Goal: Information Seeking & Learning: Find specific fact

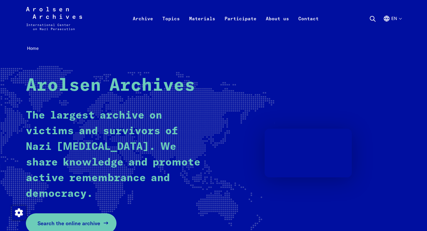
click at [79, 222] on span "Search the online archive" at bounding box center [68, 224] width 63 height 8
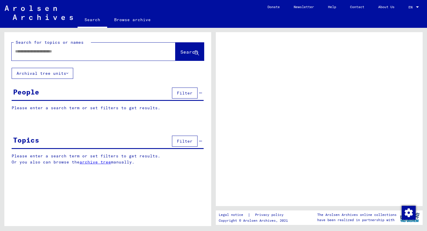
click at [61, 57] on div at bounding box center [87, 51] width 150 height 13
click at [59, 52] on input "text" at bounding box center [88, 51] width 146 height 6
click at [180, 50] on span "Search" at bounding box center [188, 52] width 17 height 6
click at [44, 53] on input "******" at bounding box center [88, 51] width 146 height 6
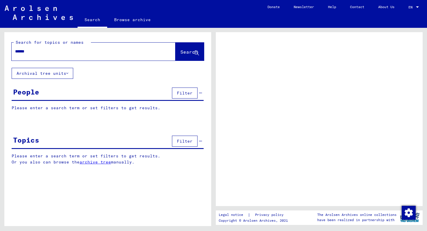
click at [44, 53] on input "******" at bounding box center [88, 51] width 146 height 6
click at [65, 108] on p "Please enter a search term or set filters to get results." at bounding box center [108, 108] width 192 height 6
click at [93, 53] on input "******" at bounding box center [88, 51] width 146 height 6
type input "**********"
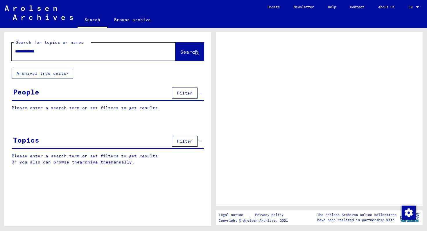
click at [180, 53] on span "Search" at bounding box center [188, 52] width 17 height 6
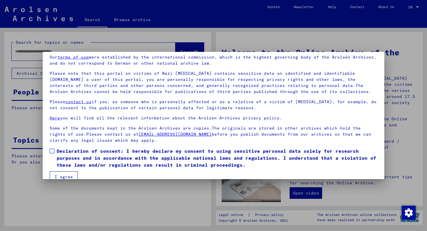
scroll to position [34, 0]
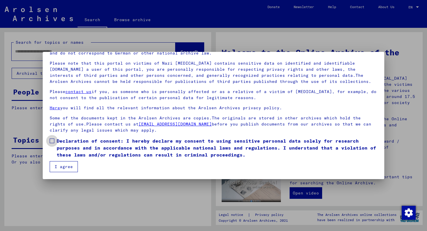
click at [52, 142] on span at bounding box center [52, 141] width 5 height 5
click at [60, 167] on button "I agree" at bounding box center [64, 166] width 28 height 11
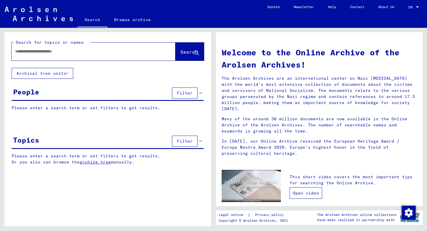
click at [303, 191] on link "Open video" at bounding box center [305, 193] width 33 height 12
click at [32, 57] on div at bounding box center [85, 51] width 146 height 13
click at [40, 51] on input "text" at bounding box center [86, 51] width 143 height 6
type input "******"
click at [181, 54] on span "Search" at bounding box center [188, 52] width 17 height 6
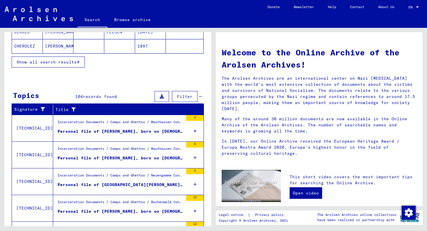
scroll to position [135, 0]
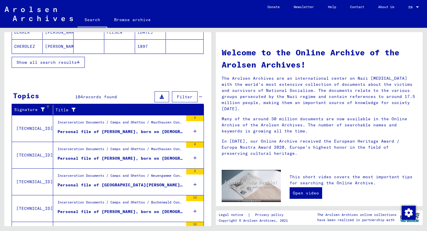
click at [42, 109] on icon at bounding box center [41, 110] width 7 height 4
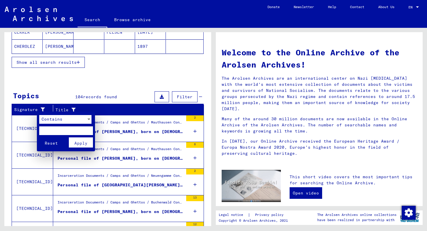
click at [109, 75] on div at bounding box center [213, 115] width 427 height 231
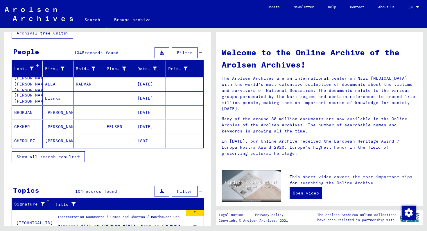
scroll to position [33, 0]
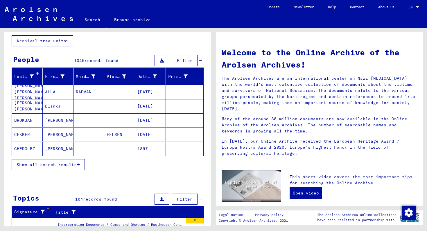
click at [31, 76] on icon at bounding box center [32, 77] width 4 height 4
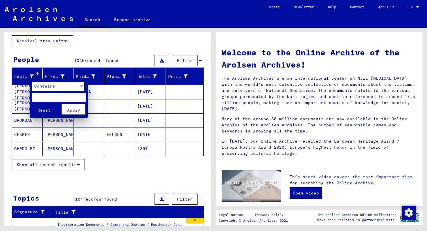
click at [44, 85] on span "Contains" at bounding box center [44, 86] width 21 height 5
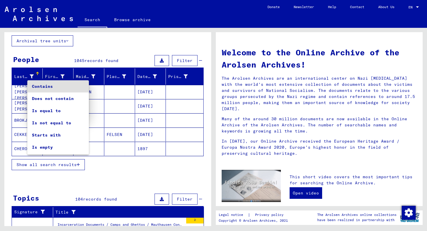
click at [85, 178] on div at bounding box center [213, 115] width 427 height 231
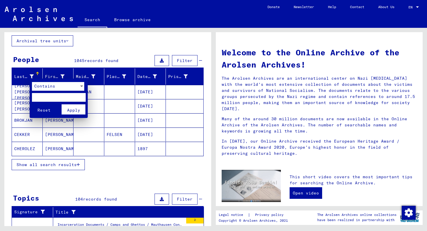
click at [96, 106] on div at bounding box center [213, 115] width 427 height 231
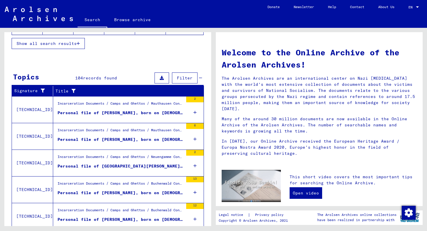
scroll to position [174, 0]
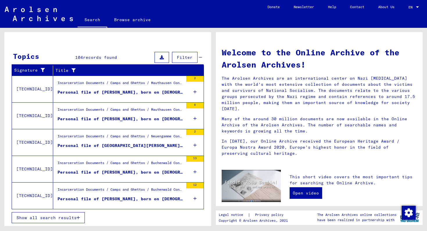
click at [72, 91] on div "Personal file of [PERSON_NAME], born on [DEMOGRAPHIC_DATA]" at bounding box center [120, 92] width 126 height 6
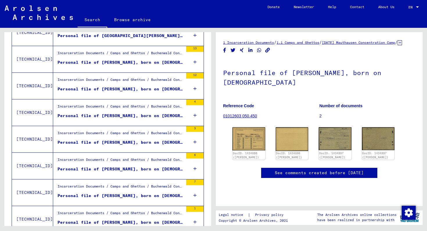
scroll to position [180, 0]
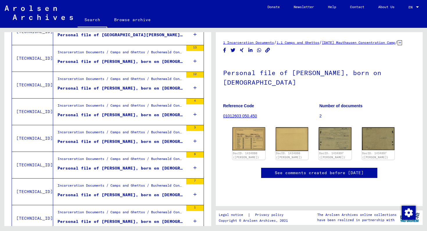
click at [121, 168] on div "Personal file of [PERSON_NAME], born on [DEMOGRAPHIC_DATA]" at bounding box center [120, 168] width 126 height 6
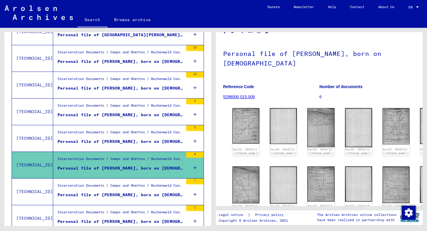
scroll to position [21, 0]
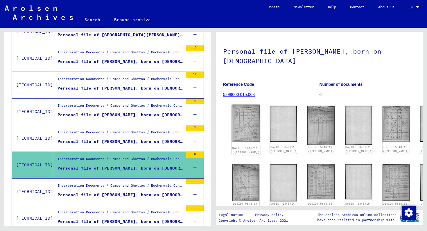
click at [239, 131] on img at bounding box center [246, 123] width 28 height 37
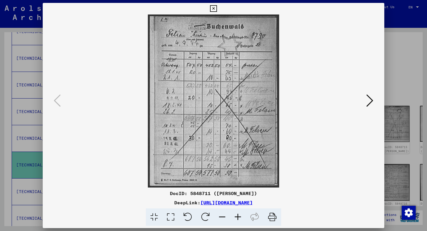
click at [405, 80] on div at bounding box center [213, 115] width 427 height 231
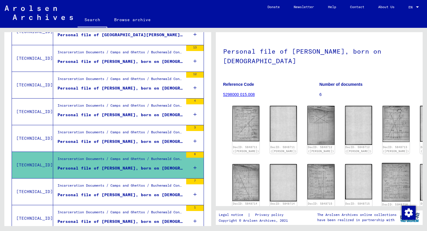
click at [381, 169] on img at bounding box center [395, 182] width 28 height 39
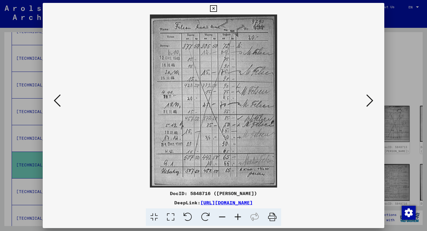
click at [406, 82] on div at bounding box center [213, 115] width 427 height 231
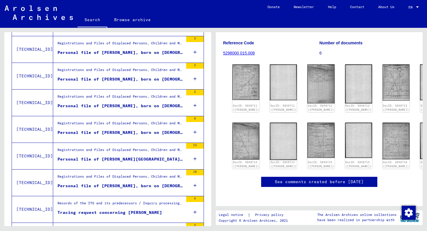
scroll to position [510, 0]
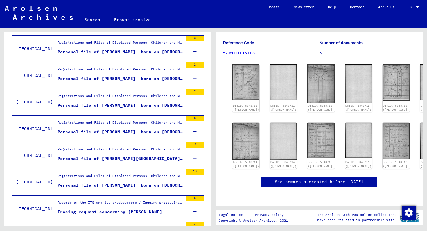
click at [159, 130] on div "Personal file of [PERSON_NAME], born on [DEMOGRAPHIC_DATA], born in [GEOGRAPHIC…" at bounding box center [120, 132] width 126 height 6
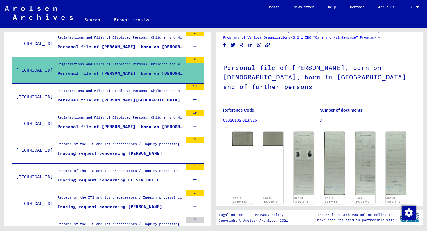
scroll to position [570, 0]
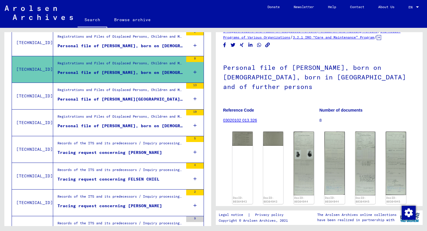
click at [163, 147] on div "Records of the ITS and its predecessors / Inquiry processing / ITS case files a…" at bounding box center [120, 145] width 126 height 8
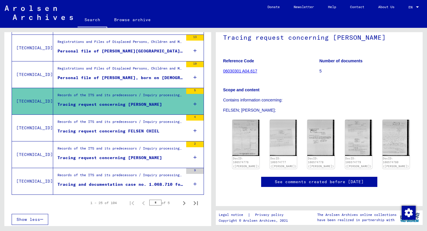
scroll to position [620, 0]
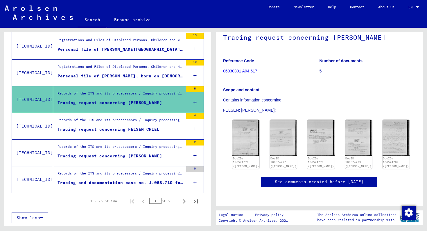
click at [134, 183] on div "Tracing and documentation case no. 1.068.710 for [PERSON_NAME] born [DEMOGRAPHI…" at bounding box center [120, 183] width 126 height 6
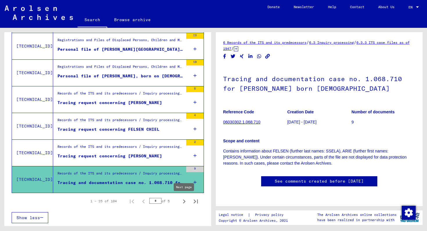
click at [183, 201] on icon "Next page" at bounding box center [184, 202] width 8 height 8
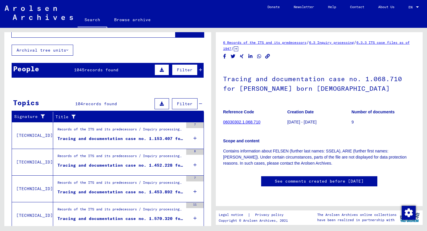
scroll to position [26, 0]
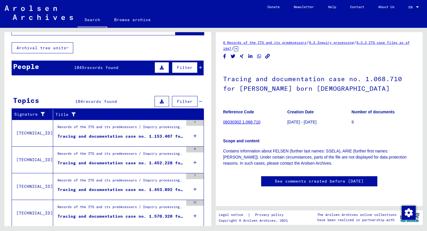
click at [164, 136] on div "Tracing and documentation case no. 1.153.407 for [PERSON_NAME] born [DEMOGRAPHI…" at bounding box center [120, 136] width 126 height 6
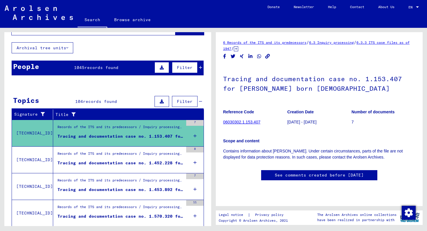
click at [146, 164] on div "Tracing and documentation case no. 1.452.228 for [PERSON_NAME] born [DEMOGRAPHI…" at bounding box center [120, 163] width 126 height 6
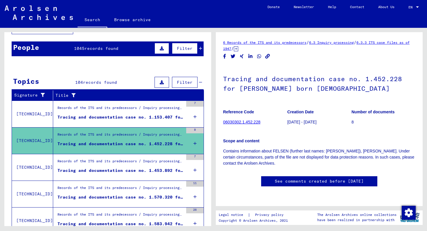
scroll to position [46, 0]
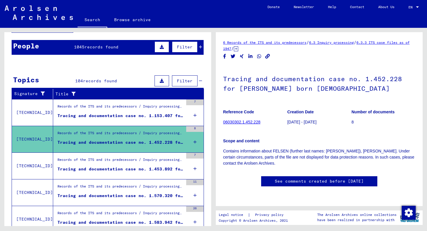
click at [146, 164] on div "Records of the ITS and its predecessors / Inquiry processing / ITS case files a…" at bounding box center [120, 161] width 126 height 8
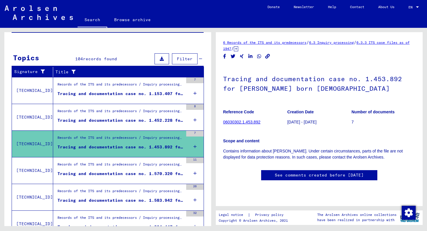
scroll to position [71, 0]
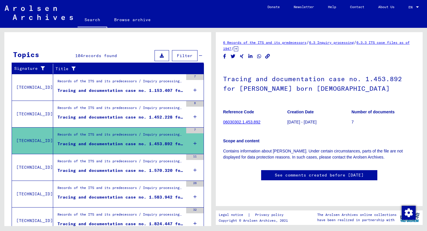
click at [146, 164] on div "Records of the ITS and its predecessors / Inquiry processing / ITS case files a…" at bounding box center [120, 163] width 126 height 8
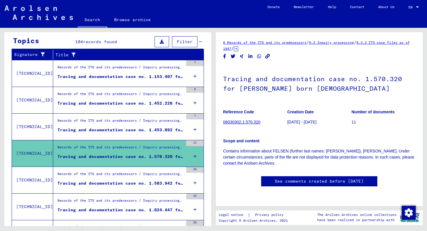
click at [146, 175] on div "Records of the ITS and its predecessors / Inquiry processing / ITS case files a…" at bounding box center [120, 175] width 126 height 8
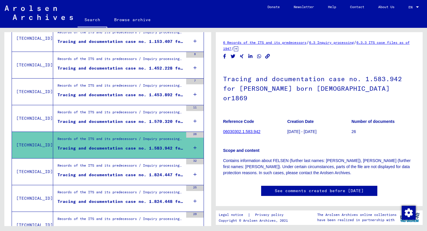
click at [146, 175] on div "Tracing and documentation case no. 1.824.447 for [PERSON_NAME] born [DEMOGRAPHI…" at bounding box center [120, 175] width 126 height 6
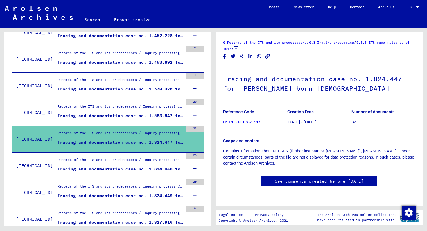
click at [145, 172] on figure "Tracing and documentation case no. 1.824.448 for [PERSON_NAME] born [DEMOGRAPHI…" at bounding box center [120, 170] width 126 height 9
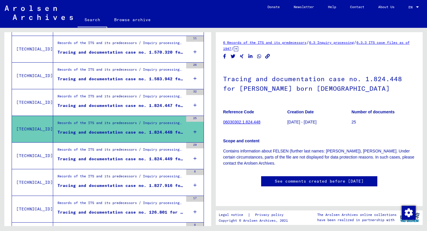
click at [148, 153] on div "Records of the ITS and its predecessors / Inquiry processing / ITS case files a…" at bounding box center [120, 151] width 126 height 8
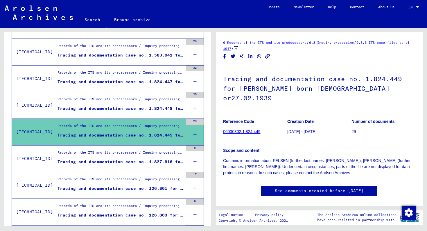
click at [148, 153] on div "Records of the ITS and its predecessors / Inquiry processing / ITS case files a…" at bounding box center [120, 154] width 126 height 8
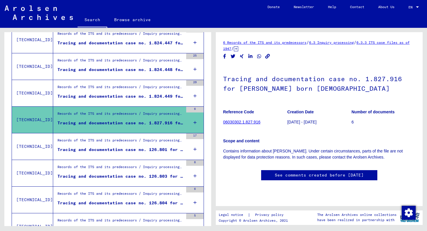
click at [148, 153] on figure "Tracing and documentation case no. 126.801 for [PERSON_NAME]" at bounding box center [120, 151] width 126 height 9
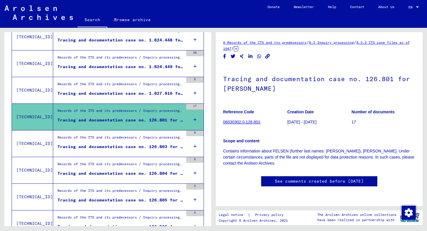
click at [148, 153] on div "Records of the ITS and its predecessors / Inquiry processing / ITS case files a…" at bounding box center [118, 144] width 130 height 26
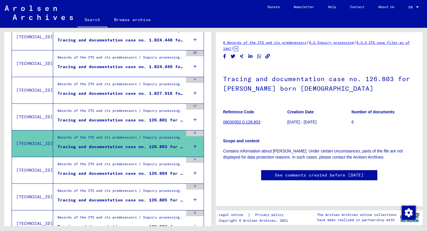
click at [147, 166] on div "Records of the ITS and its predecessors / Inquiry processing / ITS case files a…" at bounding box center [120, 166] width 126 height 8
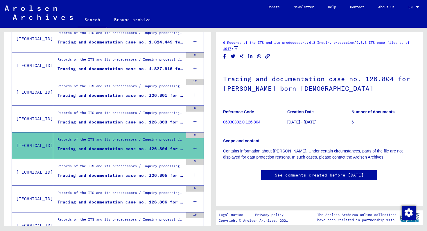
click at [147, 167] on div "Records of the ITS and its predecessors / Inquiry processing / ITS case files a…" at bounding box center [120, 168] width 126 height 8
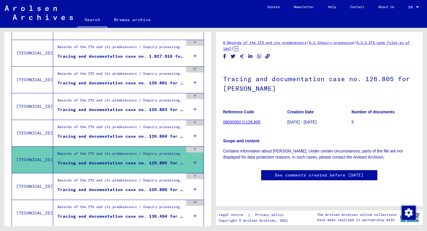
click at [147, 178] on div "Records of the ITS and its predecessors / Inquiry processing / ITS case files a…" at bounding box center [120, 182] width 126 height 8
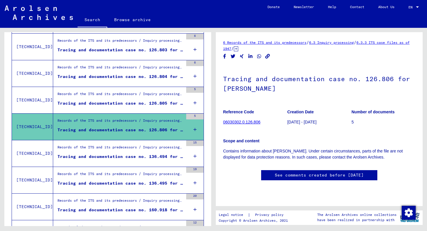
click at [148, 157] on div "Tracing and documentation case no. 136.494 for [PERSON_NAME] born [DEMOGRAPHIC_…" at bounding box center [120, 157] width 126 height 6
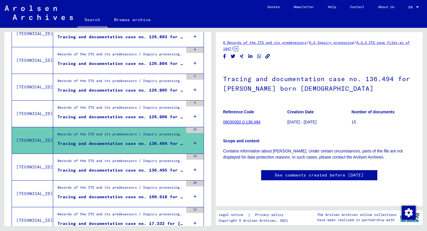
click at [147, 160] on div "Records of the ITS and its predecessors / Inquiry processing / ITS case files a…" at bounding box center [120, 162] width 126 height 8
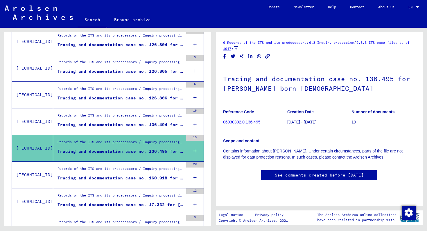
click at [146, 164] on div "Records of the ITS and its predecessors / Inquiry processing / ITS case files a…" at bounding box center [118, 175] width 130 height 26
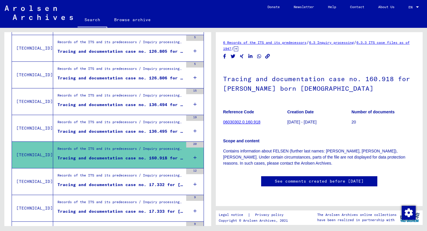
click at [146, 176] on div "Records of the ITS and its predecessors / Inquiry processing / ITS case files a…" at bounding box center [120, 177] width 126 height 8
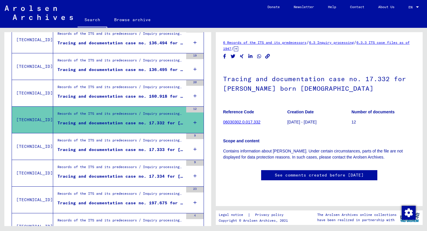
click at [145, 149] on div "Tracing and documentation case no. 17.333 for [PERSON_NAME] born [DEMOGRAPHIC_D…" at bounding box center [120, 150] width 126 height 6
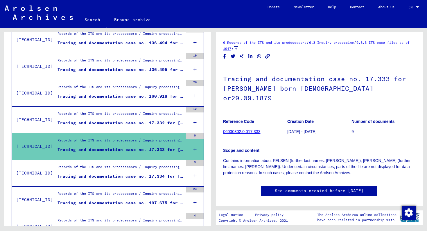
click at [142, 162] on div "Records of the ITS and its predecessors / Inquiry processing / ITS case files a…" at bounding box center [118, 173] width 130 height 26
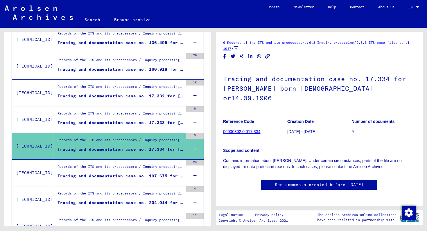
click at [142, 170] on div "Records of the ITS and its predecessors / Inquiry processing / ITS case files a…" at bounding box center [120, 168] width 126 height 8
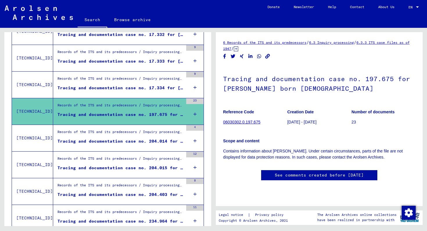
click at [141, 142] on div "Tracing and documentation case no. 204.014 for [PERSON_NAME] born [DEMOGRAPHIC_…" at bounding box center [120, 141] width 126 height 6
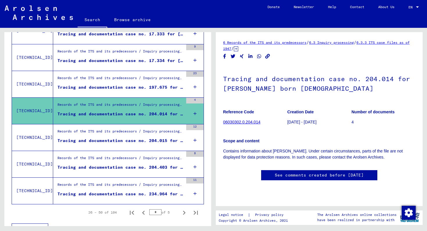
click at [141, 142] on div "Tracing and documentation case no. 204.015 for [PERSON_NAME] born [DEMOGRAPHIC_…" at bounding box center [120, 141] width 126 height 6
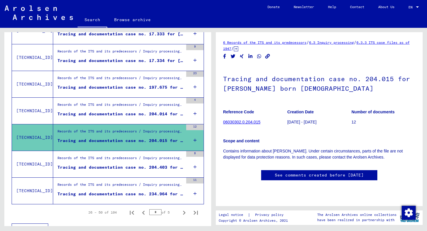
click at [141, 166] on div "Tracing and documentation case no. 204.403 for [PERSON_NAME][DEMOGRAPHIC_DATA] …" at bounding box center [120, 168] width 126 height 6
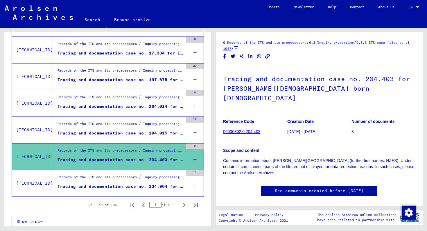
click at [142, 176] on div "Records of the ITS and its predecessors / Inquiry processing / ITS case files a…" at bounding box center [120, 179] width 126 height 8
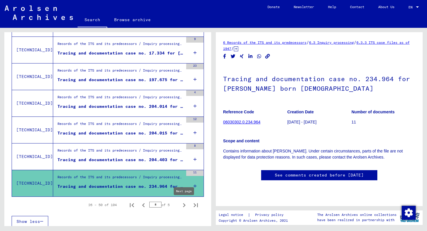
click at [185, 203] on icon "Next page" at bounding box center [184, 205] width 8 height 8
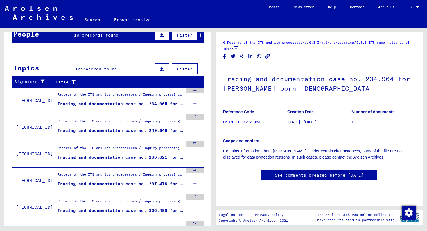
click at [148, 97] on div "Records of the ITS and its predecessors / Inquiry processing / ITS case files a…" at bounding box center [120, 96] width 126 height 8
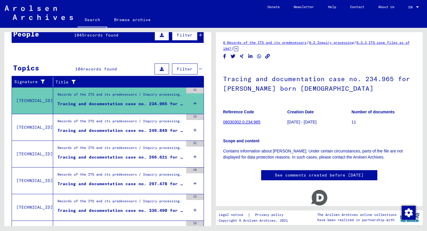
click at [150, 121] on div "Records of the ITS and its predecessors / Inquiry processing / ITS case files a…" at bounding box center [120, 123] width 126 height 8
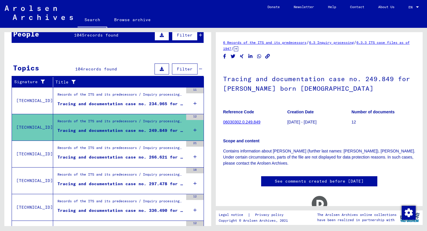
click at [148, 147] on div "Records of the ITS and its predecessors / Inquiry processing / ITS case files a…" at bounding box center [120, 149] width 126 height 8
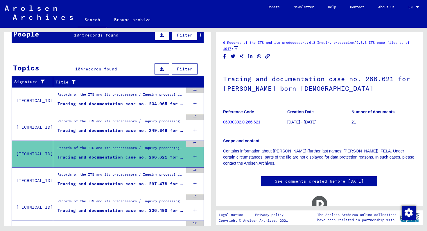
click at [147, 168] on div "Records of the ITS and its predecessors / Inquiry processing / ITS case files a…" at bounding box center [118, 181] width 130 height 26
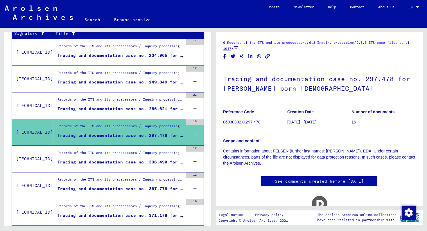
click at [146, 159] on mat-grid-list "Records of the ITS and its predecessors / Inquiry processing / ITS case files a…" at bounding box center [120, 159] width 126 height 18
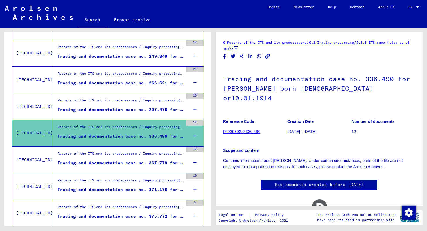
click at [145, 151] on div "Records of the ITS and its predecessors / Inquiry processing / ITS case files a…" at bounding box center [118, 160] width 130 height 26
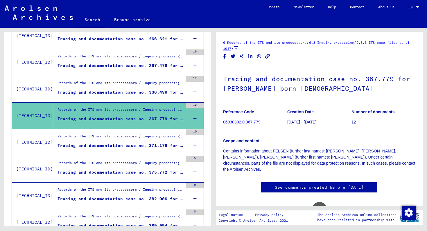
click at [145, 143] on div "Tracing and documentation case no. 371.178 for [PERSON_NAME][DEMOGRAPHIC_DATA] …" at bounding box center [120, 146] width 126 height 6
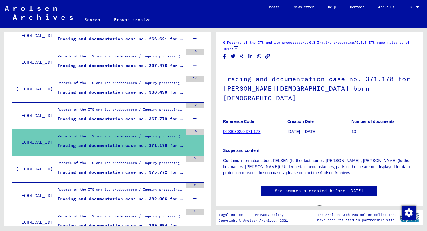
click at [145, 163] on div "Records of the ITS and its predecessors / Inquiry processing / ITS case files a…" at bounding box center [120, 164] width 126 height 8
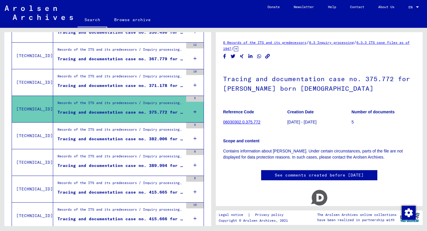
click at [143, 138] on div "Tracing and documentation case no. 382.006 for [PERSON_NAME][DEMOGRAPHIC_DATA] …" at bounding box center [120, 139] width 126 height 6
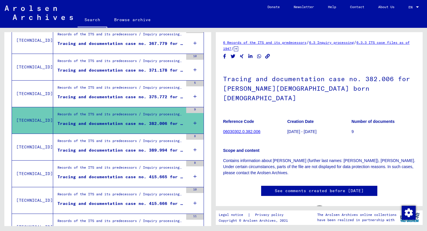
click at [143, 138] on div "Records of the ITS and its predecessors / Inquiry processing / ITS case files a…" at bounding box center [120, 142] width 126 height 8
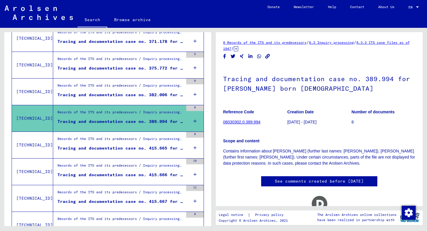
click at [143, 138] on div "Records of the ITS and its predecessors / Inquiry processing / ITS case files a…" at bounding box center [120, 140] width 126 height 8
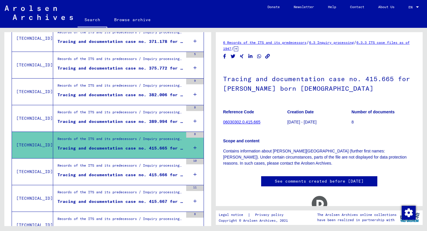
click at [143, 165] on div "Records of the ITS and its predecessors / Inquiry processing / ITS case files a…" at bounding box center [120, 167] width 126 height 8
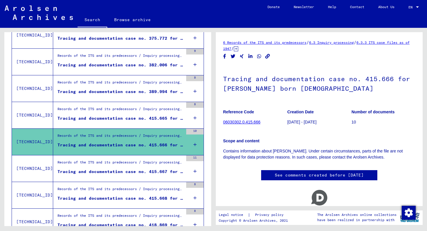
click at [142, 166] on div "Records of the ITS and its predecessors / Inquiry processing / ITS case files a…" at bounding box center [120, 164] width 126 height 8
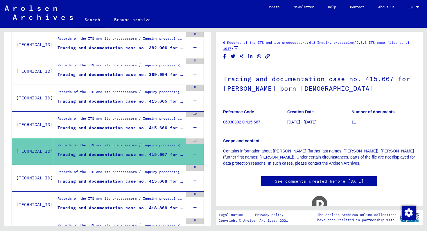
click at [142, 174] on div "Records of the ITS and its predecessors / Inquiry processing / ITS case files a…" at bounding box center [120, 173] width 126 height 8
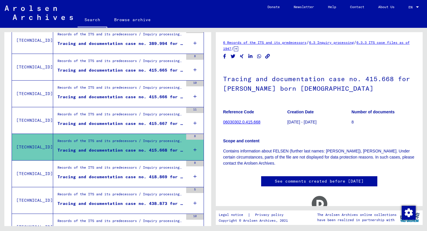
click at [142, 174] on div "Tracing and documentation case no. 418.869 for [PERSON_NAME] born [DEMOGRAPHIC_…" at bounding box center [120, 177] width 126 height 6
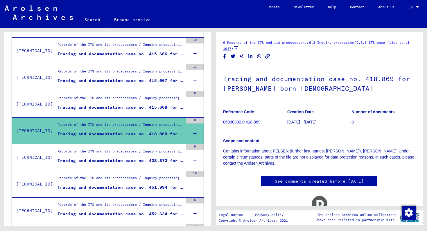
click at [139, 157] on figure "Records of the ITS and its predecessors / Inquiry processing / ITS case files a…" at bounding box center [120, 153] width 126 height 9
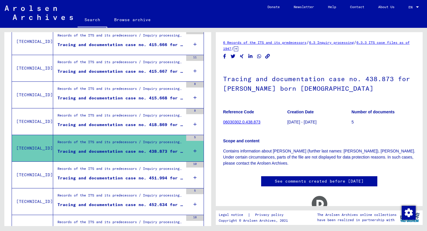
click at [139, 173] on div "Records of the ITS and its predecessors / Inquiry processing / ITS case files a…" at bounding box center [120, 170] width 126 height 8
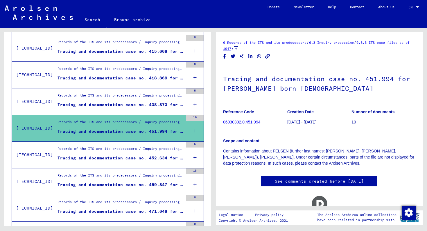
scroll to position [459, 0]
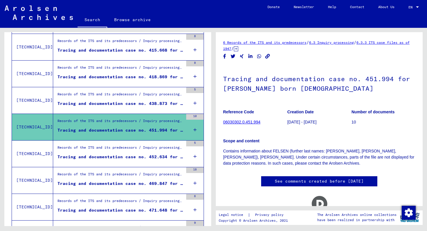
click at [137, 162] on figure "Tracing and documentation case no. 452.634 for [PERSON_NAME][DEMOGRAPHIC_DATA] …" at bounding box center [120, 158] width 126 height 9
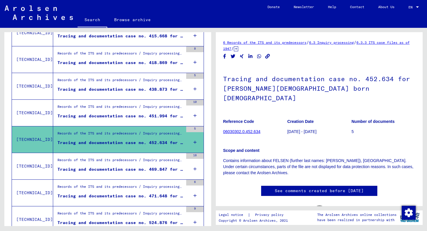
click at [137, 162] on div "Records of the ITS and its predecessors / Inquiry processing / ITS case files a…" at bounding box center [120, 162] width 126 height 8
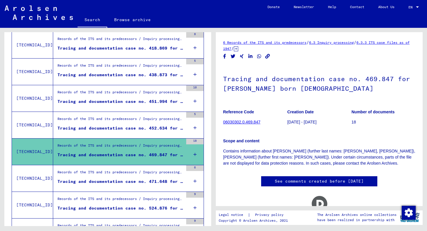
scroll to position [488, 0]
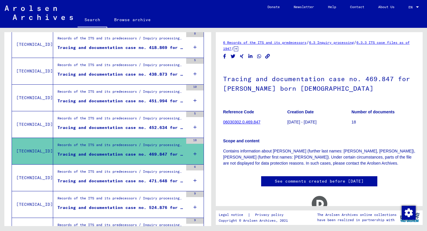
click at [135, 175] on div "Records of the ITS and its predecessors / Inquiry processing / ITS case files a…" at bounding box center [120, 173] width 126 height 8
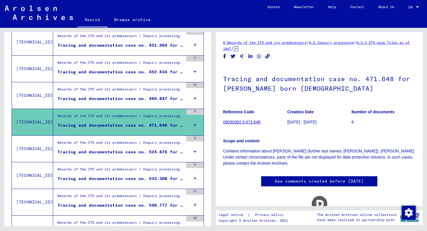
scroll to position [552, 0]
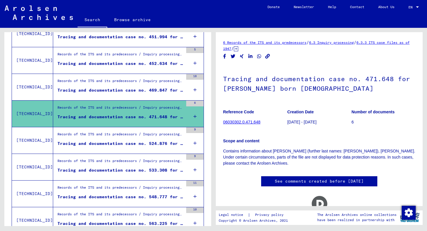
click at [135, 147] on figure "Tracing and documentation case no. 524.876 for [PERSON_NAME] born [DEMOGRAPHIC_…" at bounding box center [120, 145] width 126 height 9
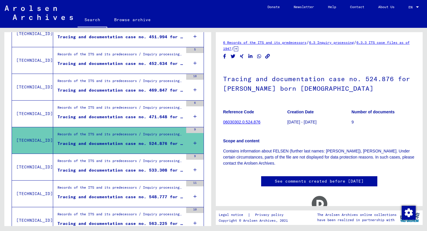
click at [138, 159] on div "Records of the ITS and its predecessors / Inquiry processing / ITS case files a…" at bounding box center [120, 162] width 126 height 8
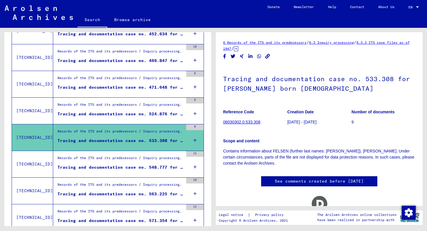
click at [138, 159] on div "Records of the ITS and its predecessors / Inquiry processing / ITS case files a…" at bounding box center [120, 160] width 126 height 8
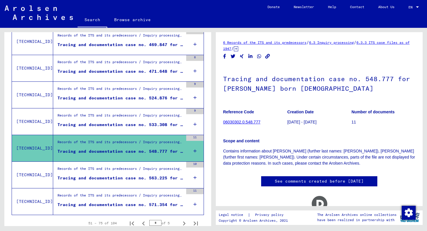
click at [139, 163] on div "Records of the ITS and its predecessors / Inquiry processing / ITS case files a…" at bounding box center [118, 175] width 130 height 26
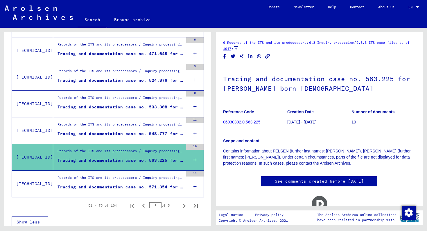
scroll to position [620, 0]
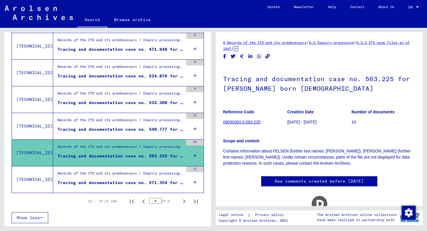
click at [141, 170] on div "Records of the ITS and its predecessors / Inquiry processing / ITS case files a…" at bounding box center [118, 180] width 130 height 26
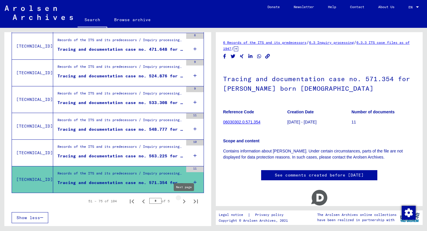
click at [183, 200] on icon "Next page" at bounding box center [184, 202] width 3 height 4
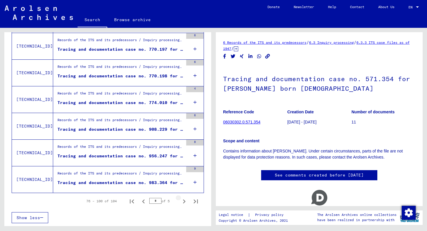
click at [183, 202] on icon "Next page" at bounding box center [184, 202] width 3 height 4
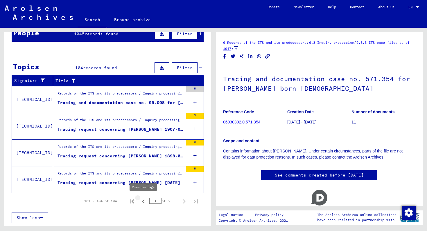
click at [142, 200] on icon "Previous page" at bounding box center [143, 202] width 8 height 8
type input "*"
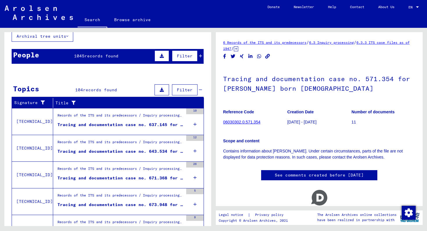
scroll to position [0, 0]
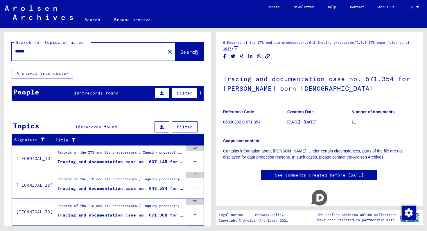
click at [51, 56] on div "******" at bounding box center [87, 51] width 150 height 13
click at [39, 52] on input "******" at bounding box center [88, 51] width 146 height 6
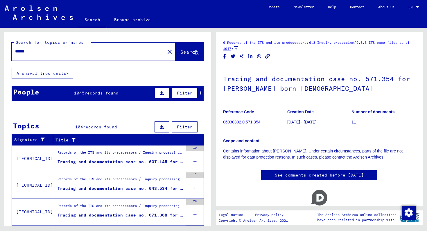
click at [39, 52] on input "******" at bounding box center [88, 51] width 146 height 6
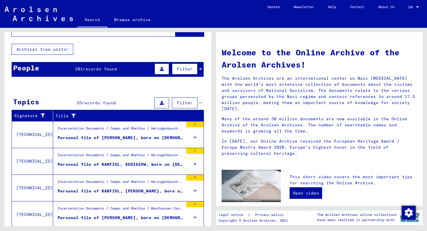
scroll to position [30, 0]
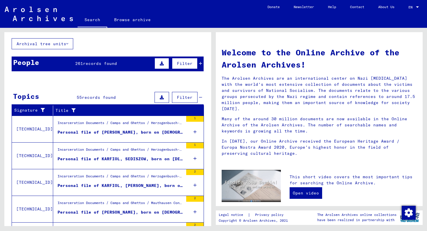
click at [158, 132] on div "Personal file of [PERSON_NAME], born on [DEMOGRAPHIC_DATA]" at bounding box center [120, 132] width 126 height 6
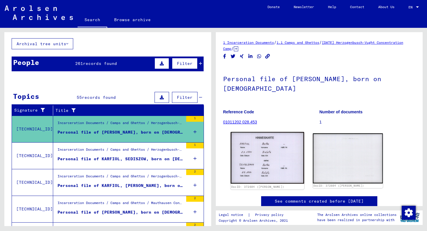
click at [276, 144] on img at bounding box center [266, 158] width 73 height 52
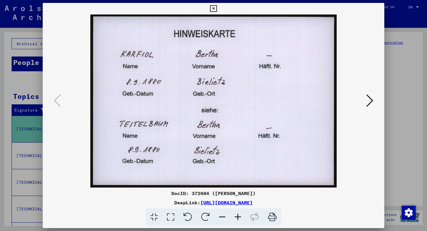
click at [371, 102] on icon at bounding box center [369, 101] width 7 height 14
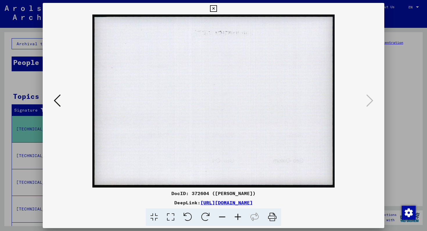
click at [399, 117] on div at bounding box center [213, 115] width 427 height 231
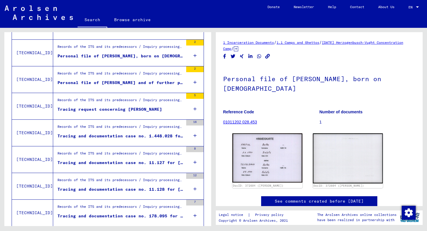
scroll to position [510, 0]
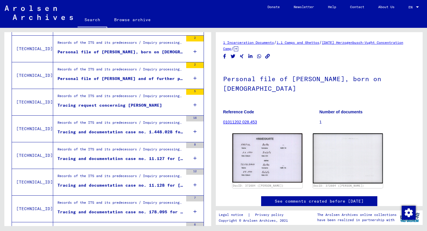
click at [152, 135] on div "Tracing and documentation case no. 1.448.028 for [PERSON_NAME] born [DEMOGRAPHI…" at bounding box center [120, 132] width 126 height 6
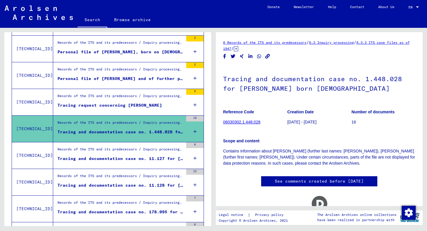
click at [151, 157] on div "Tracing and documentation case no. 11.127 for [PERSON_NAME] born [DEMOGRAPHIC_D…" at bounding box center [120, 159] width 126 height 6
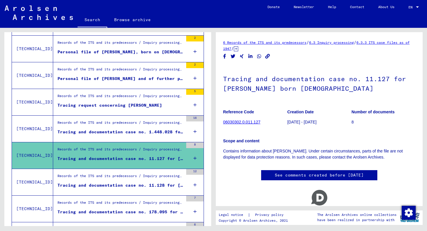
click at [153, 165] on div "Records of the ITS and its predecessors / Inquiry processing / ITS case files a…" at bounding box center [118, 155] width 130 height 26
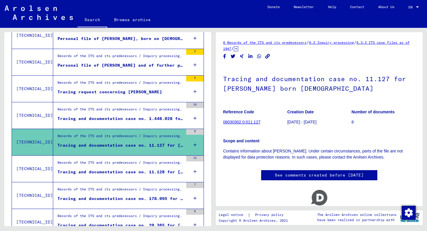
click at [154, 160] on div "Records of the ITS and its predecessors / Inquiry processing / ITS case files a…" at bounding box center [120, 164] width 126 height 8
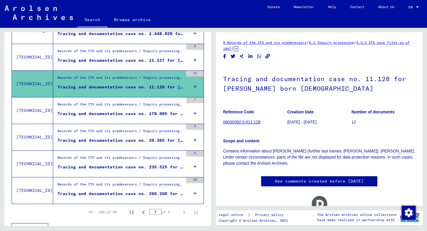
scroll to position [614, 0]
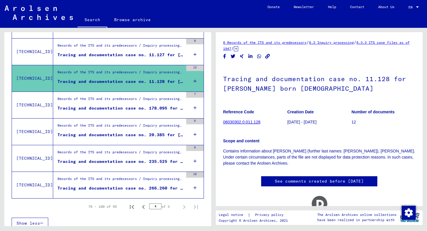
click at [146, 133] on div "Tracing and documentation case no. 20.385 for [PERSON_NAME] born [DEMOGRAPHIC_D…" at bounding box center [120, 135] width 126 height 6
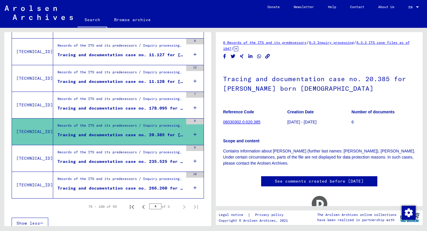
click at [150, 152] on div "Records of the ITS and its predecessors / Inquiry processing / ITS case files a…" at bounding box center [120, 154] width 126 height 8
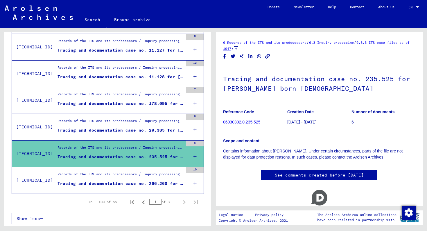
scroll to position [620, 0]
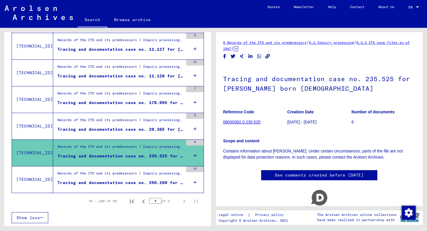
click at [153, 170] on div "Records of the ITS and its predecessors / Inquiry processing / ITS case files a…" at bounding box center [118, 180] width 130 height 26
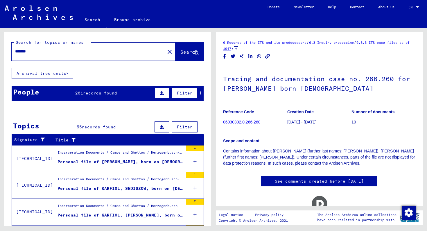
click at [39, 52] on input "*******" at bounding box center [88, 51] width 146 height 6
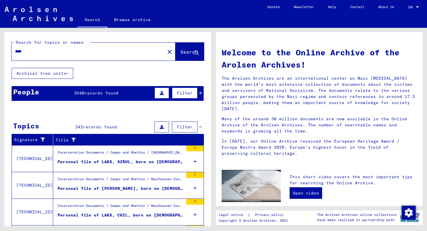
click at [37, 53] on input "****" at bounding box center [86, 51] width 143 height 6
type input "**********"
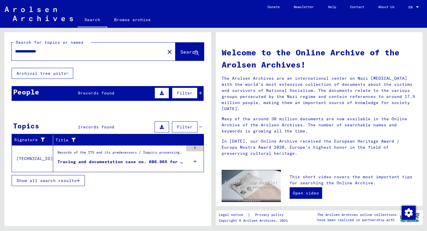
click at [80, 158] on figure "Records of the ITS and its predecessors / Inquiry processing / ITS case files a…" at bounding box center [120, 154] width 126 height 9
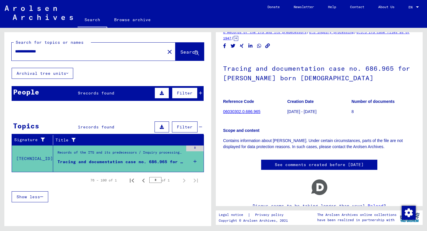
scroll to position [1, 0]
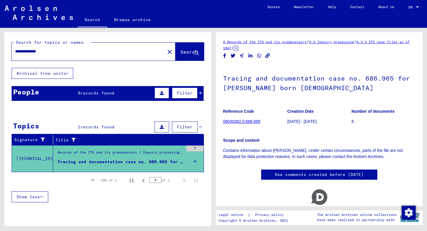
click at [246, 119] on figure "Reference Code 06030302.0.686.965" at bounding box center [255, 117] width 64 height 26
click at [250, 122] on link "06030302.0.686.965" at bounding box center [241, 121] width 37 height 5
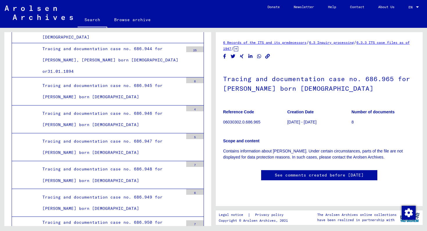
scroll to position [2, 0]
click at [277, 106] on figure "Reference Code 06030302.0.686.965" at bounding box center [255, 118] width 64 height 26
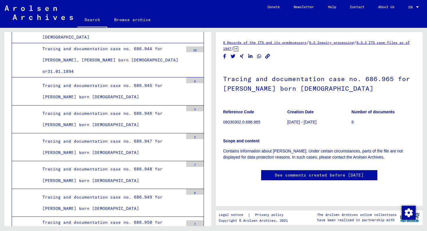
click at [268, 54] on icon "Copy link" at bounding box center [267, 56] width 5 height 5
click at [238, 49] on icon at bounding box center [236, 48] width 4 height 5
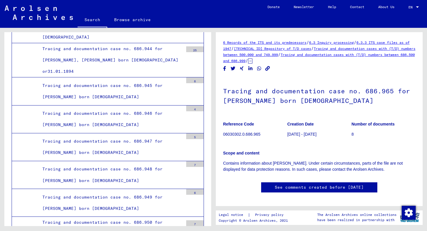
click at [359, 8] on link "Contact" at bounding box center [357, 7] width 28 height 14
